Goal: Check status: Check status

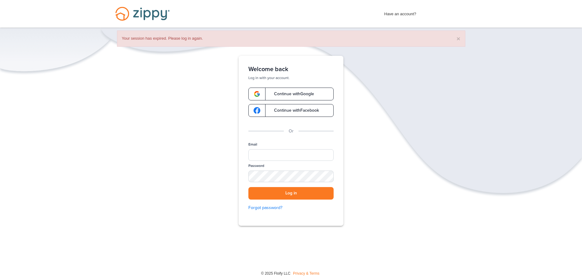
drag, startPoint x: 289, startPoint y: 94, endPoint x: 292, endPoint y: 99, distance: 5.3
click at [289, 94] on span "Continue with Google" at bounding box center [291, 94] width 46 height 4
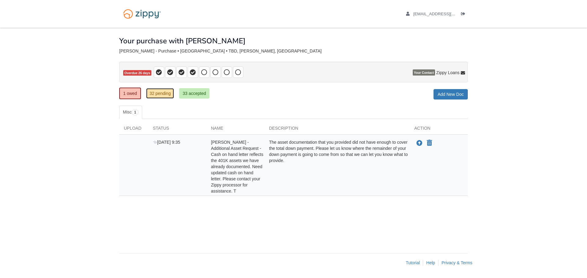
click at [152, 92] on link "32 pending" at bounding box center [160, 93] width 28 height 10
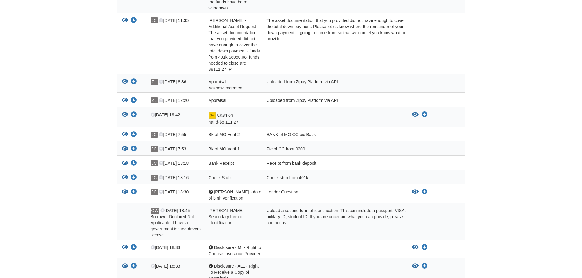
scroll to position [183, 0]
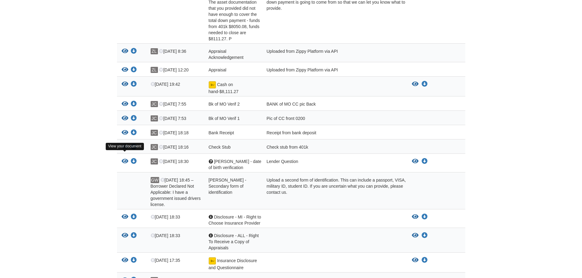
click at [126, 159] on icon "View Gail - date of birth verification" at bounding box center [125, 162] width 7 height 6
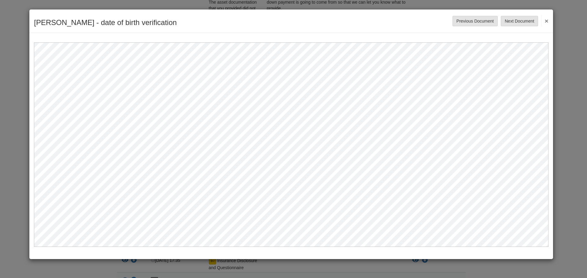
click at [546, 20] on button "×" at bounding box center [544, 20] width 7 height 11
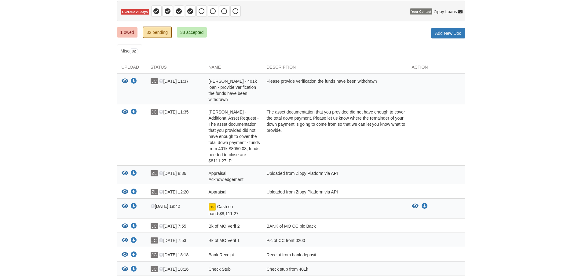
scroll to position [0, 0]
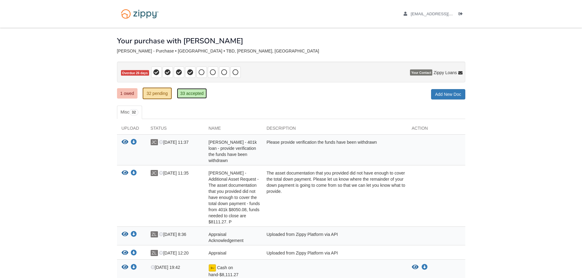
click at [191, 94] on link "33 accepted" at bounding box center [192, 93] width 30 height 10
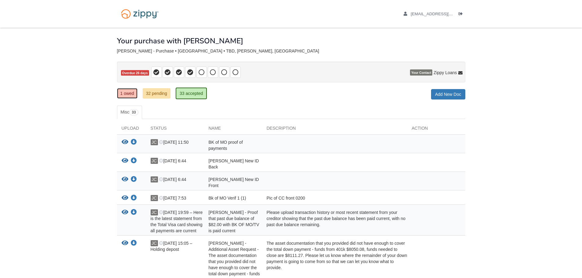
click at [124, 94] on link "1 owed" at bounding box center [127, 93] width 20 height 10
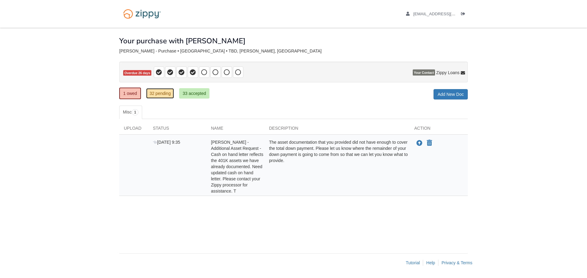
click at [158, 96] on link "32 pending" at bounding box center [160, 93] width 28 height 10
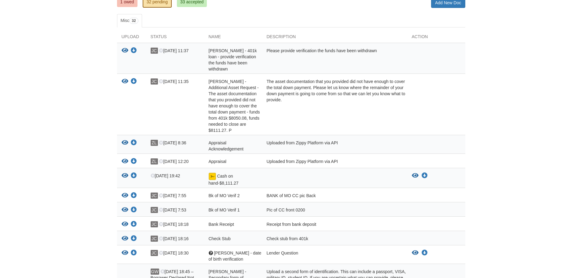
scroll to position [122, 0]
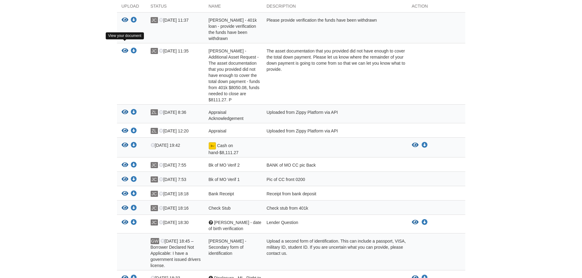
click at [122, 48] on icon "View Gail Wrona - Additional Asset Request - The asset documentation that you p…" at bounding box center [125, 51] width 7 height 6
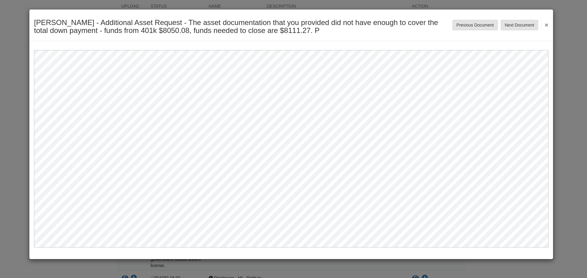
click at [545, 26] on button "×" at bounding box center [544, 24] width 7 height 11
